Goal: Check status: Check status

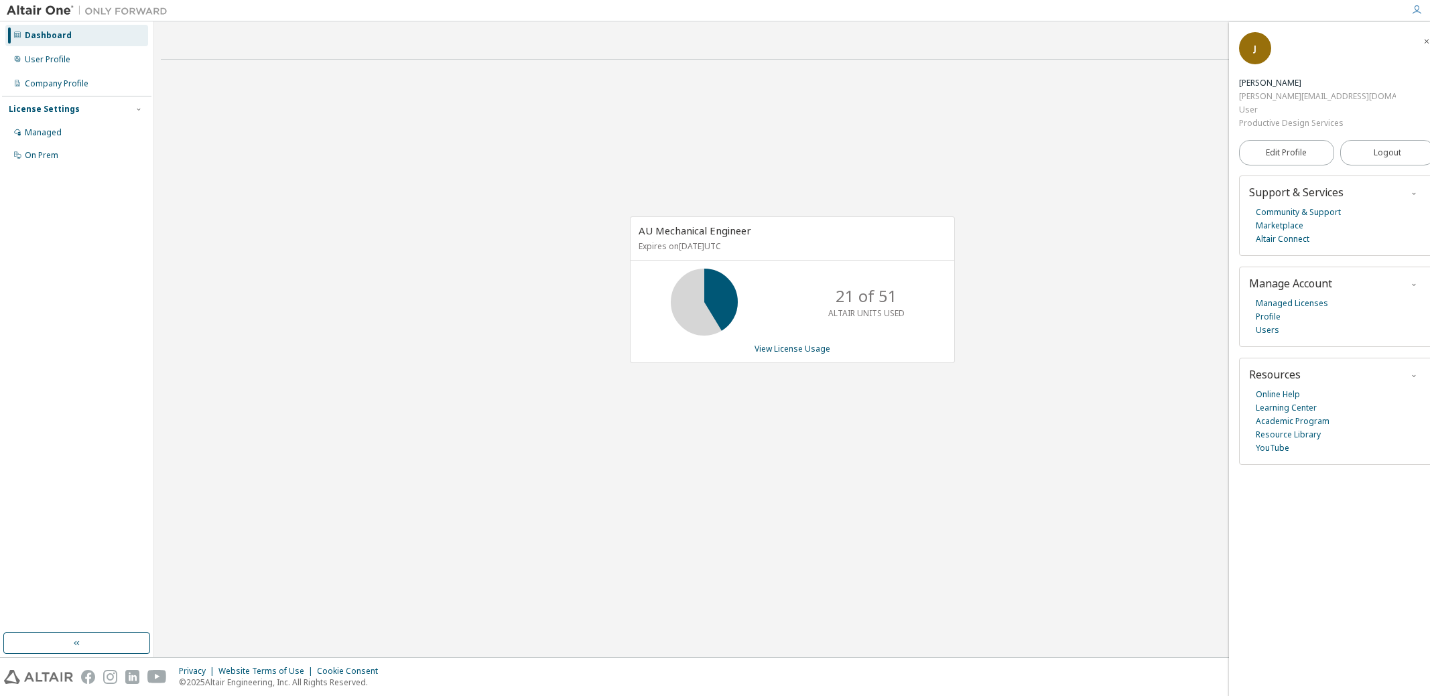
drag, startPoint x: 0, startPoint y: 0, endPoint x: 367, endPoint y: 146, distance: 395.2
click at [367, 146] on div "AU Mechanical Engineer Expires on [DATE] UTC 21 of 51 ALTAIR UNITS USED View Li…" at bounding box center [792, 296] width 1262 height 452
click at [393, 508] on div "AU Mechanical Engineer Expires on [DATE] UTC 0 of 51 ALTAIR UNITS USED View Lic…" at bounding box center [792, 296] width 1262 height 452
